Goal: Task Accomplishment & Management: Use online tool/utility

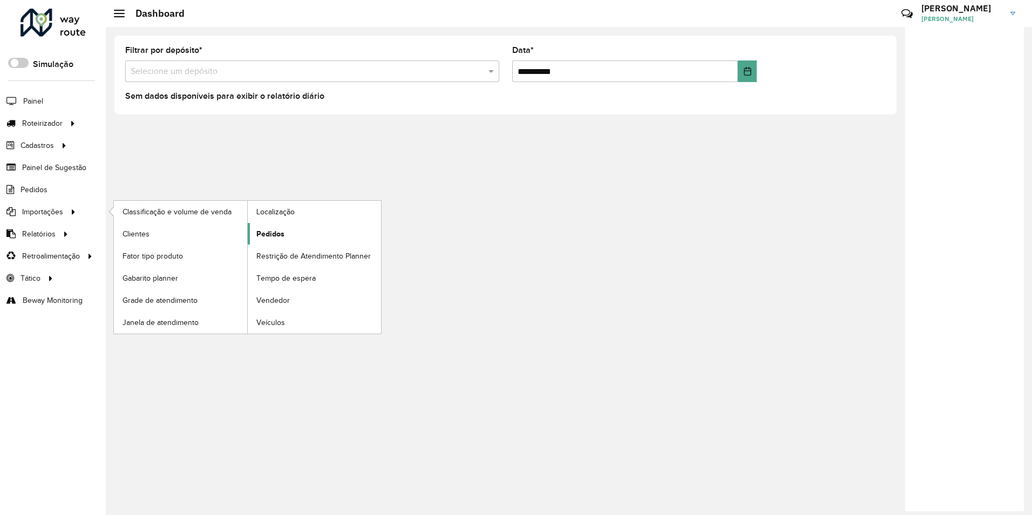
click at [274, 228] on span "Pedidos" at bounding box center [270, 233] width 28 height 11
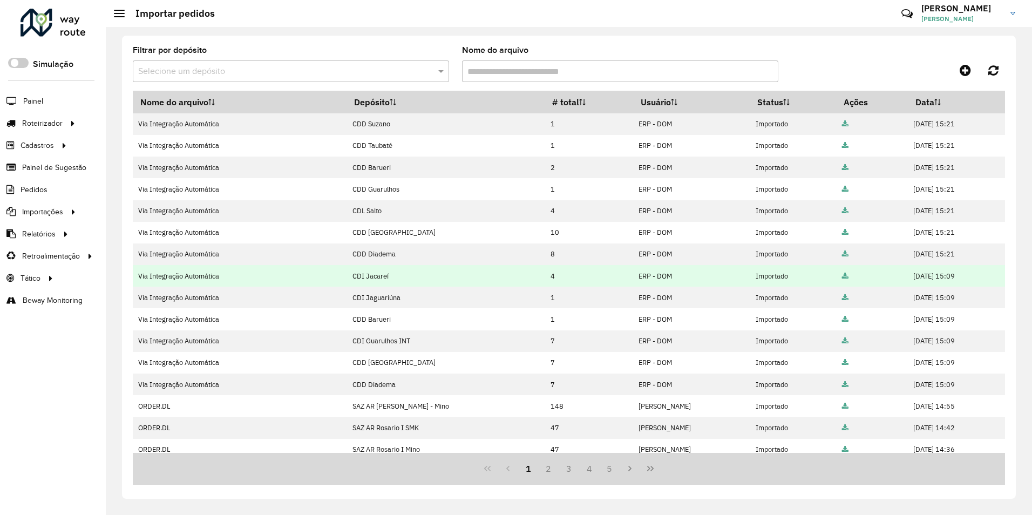
scroll to position [94, 0]
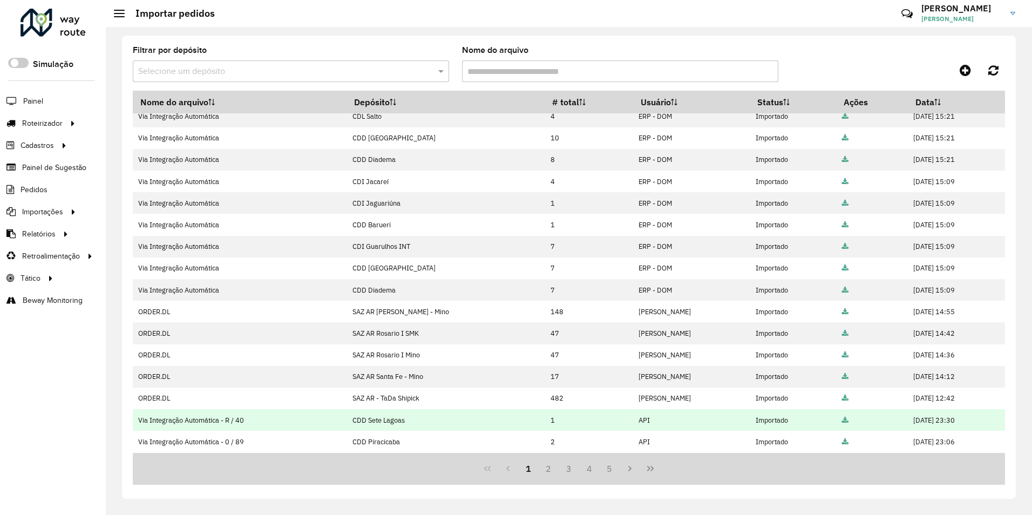
click at [837, 421] on td at bounding box center [872, 420] width 72 height 22
click at [842, 419] on icon at bounding box center [845, 420] width 6 height 7
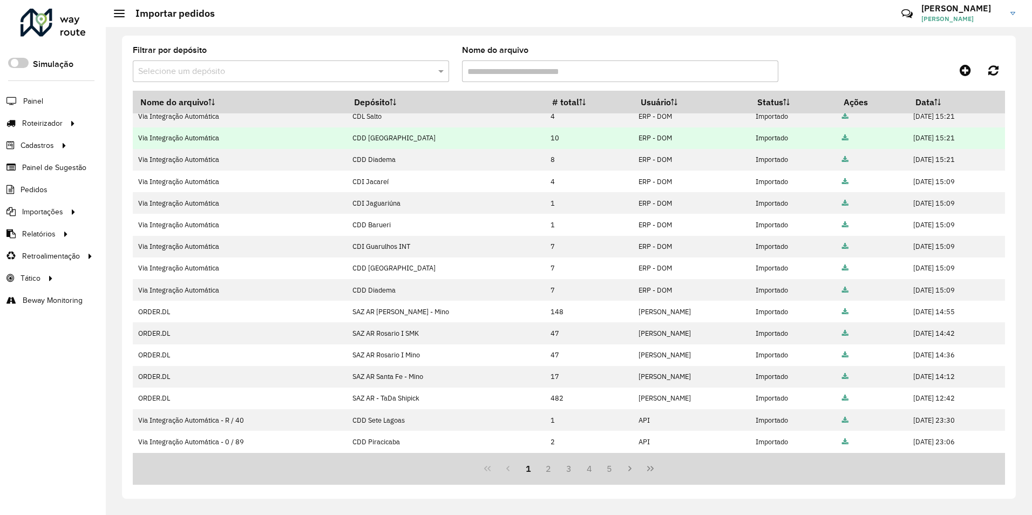
click at [842, 137] on icon at bounding box center [845, 138] width 6 height 7
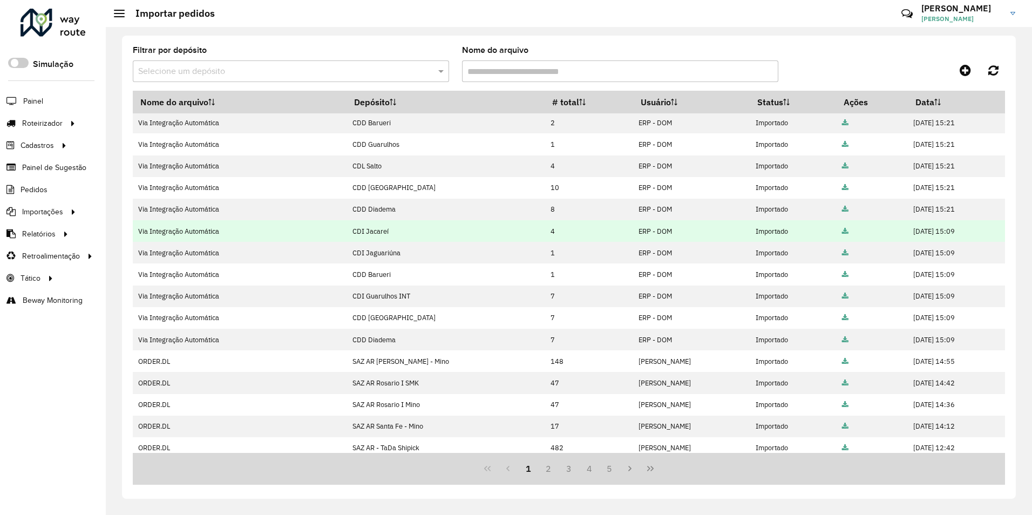
scroll to position [0, 0]
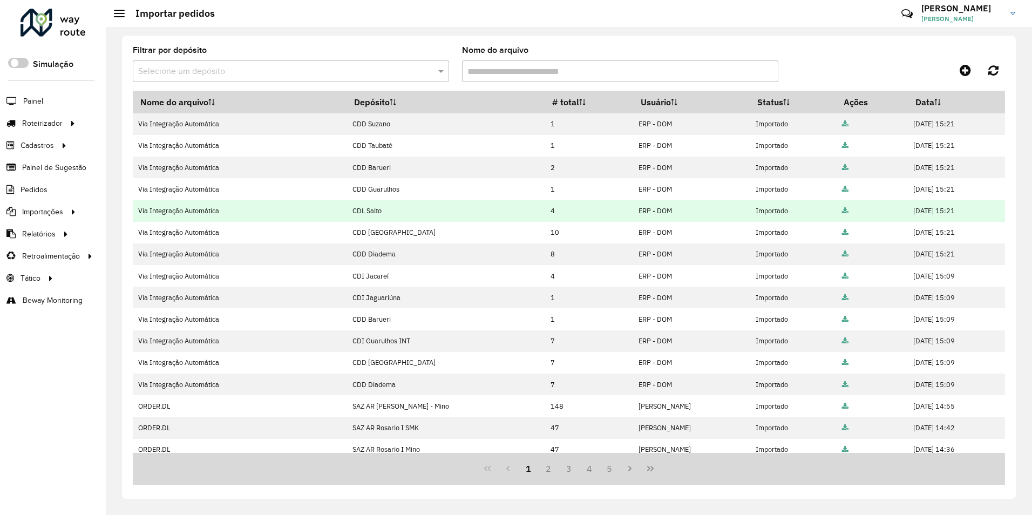
click at [633, 209] on td "ERP - DOM" at bounding box center [691, 211] width 117 height 22
drag, startPoint x: 565, startPoint y: 209, endPoint x: 608, endPoint y: 215, distance: 43.6
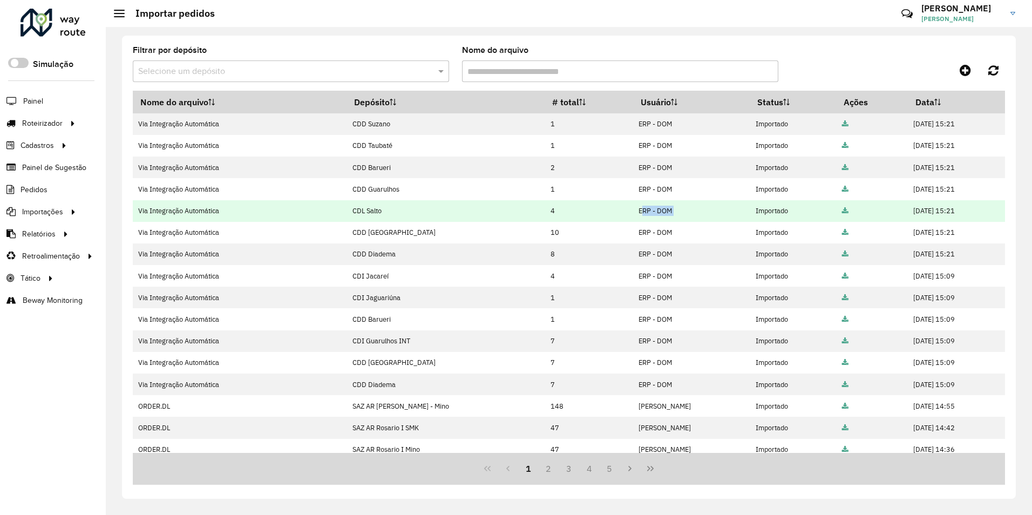
click at [633, 215] on td "ERP - DOM" at bounding box center [691, 211] width 117 height 22
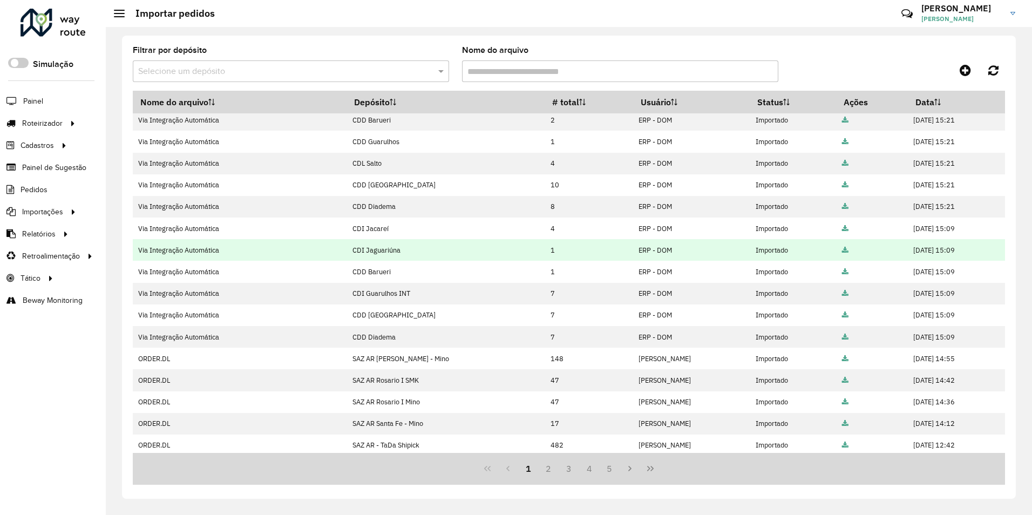
scroll to position [94, 0]
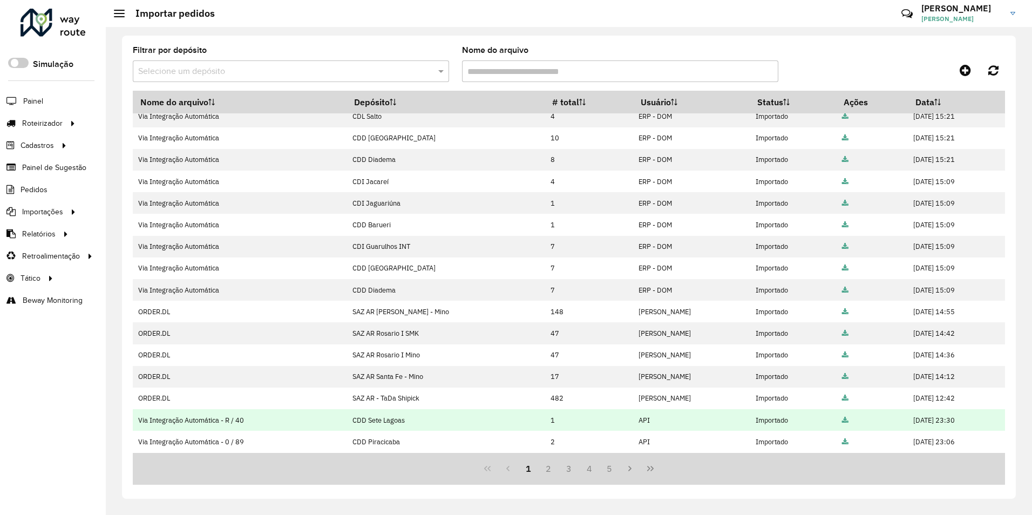
drag, startPoint x: 569, startPoint y: 420, endPoint x: 456, endPoint y: 415, distance: 112.4
click at [456, 415] on tr "Via Integração Automática - R / 40 CDD Sete Lagoas 1 API Importado [DATE] 23:30" at bounding box center [569, 420] width 872 height 22
drag, startPoint x: 456, startPoint y: 415, endPoint x: 560, endPoint y: 422, distance: 103.9
click at [633, 422] on td "API" at bounding box center [691, 420] width 117 height 22
